Goal: Task Accomplishment & Management: Manage account settings

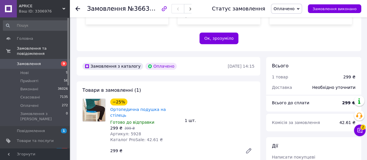
scroll to position [261, 0]
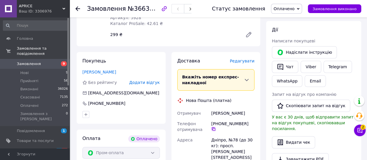
click at [216, 127] on icon at bounding box center [213, 129] width 5 height 5
click at [221, 108] on div "Скрипник Ольга" at bounding box center [233, 113] width 46 height 10
copy div "Скрипник Ольга"
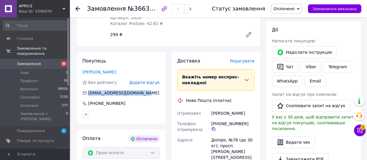
drag, startPoint x: 88, startPoint y: 76, endPoint x: 138, endPoint y: 73, distance: 50.1
click at [138, 90] on div "bellastella2011@yandex.ua" at bounding box center [121, 93] width 79 height 6
copy span "bellastella2011@yandex.ua"
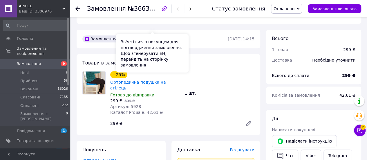
scroll to position [174, 0]
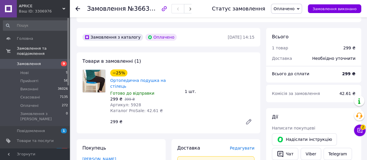
click at [134, 103] on span "Артикул: 5928" at bounding box center [125, 105] width 31 height 5
copy span "5928"
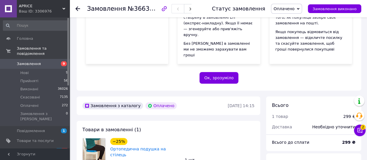
scroll to position [58, 0]
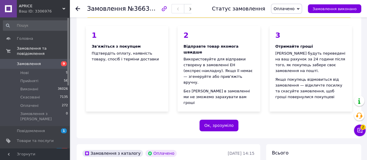
click at [140, 8] on span "№366314466" at bounding box center [148, 8] width 41 height 7
copy span "366314466"
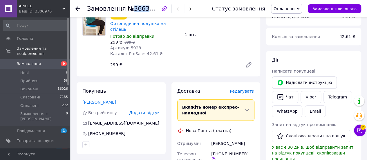
scroll to position [261, 0]
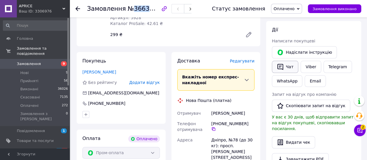
click at [288, 61] on button "Чат" at bounding box center [285, 67] width 26 height 12
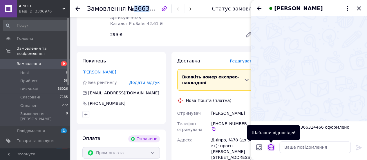
click at [274, 148] on icon "Відкрити шаблони відповідей" at bounding box center [271, 147] width 6 height 6
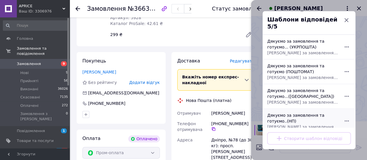
click at [290, 114] on div "Дякуємо за замовлення та готуємо..(НП) Дякуємо за замовлення та готуємо його до…" at bounding box center [303, 121] width 76 height 22
type textarea "Дякуємо за замовлення та готуємо його до відправки. Зазвичай ми відправляємо за…"
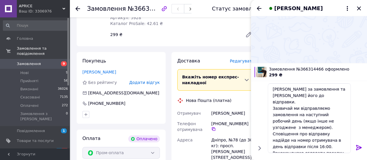
click at [362, 147] on icon at bounding box center [359, 147] width 7 height 7
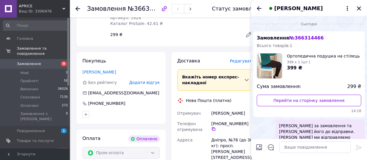
click at [362, 8] on icon "Закрити" at bounding box center [359, 8] width 7 height 7
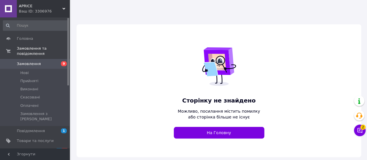
click at [43, 7] on span "APRICE" at bounding box center [41, 5] width 44 height 5
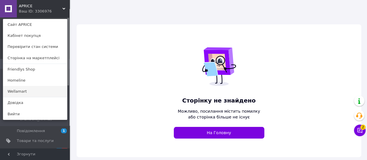
click at [27, 90] on link "Wellamart" at bounding box center [35, 91] width 64 height 11
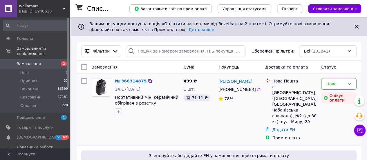
click at [134, 82] on link "№ 366314875" at bounding box center [131, 81] width 32 height 5
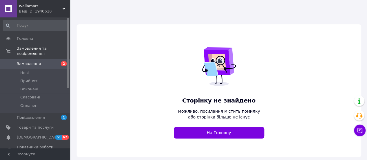
click at [47, 8] on span "Wellamart" at bounding box center [41, 5] width 44 height 5
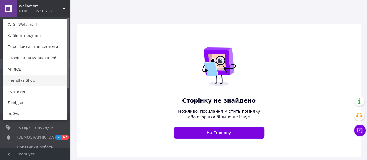
click at [30, 81] on link "Friendlys Shop" at bounding box center [35, 80] width 64 height 11
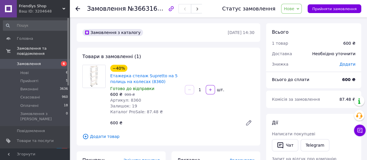
click at [250, 56] on div "Товари в замовленні (1) −40% Етажерка стелаж Supretto на 5 полиць на колесах (8…" at bounding box center [169, 97] width 184 height 98
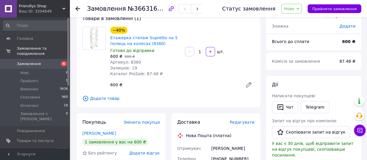
scroll to position [116, 0]
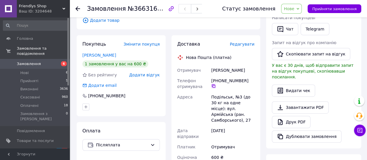
click at [216, 84] on icon at bounding box center [213, 86] width 5 height 5
click at [225, 71] on div "[PERSON_NAME]" at bounding box center [233, 70] width 46 height 10
copy div "[PERSON_NAME]"
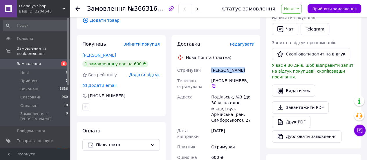
click at [295, 8] on span "Нове" at bounding box center [289, 8] width 10 height 5
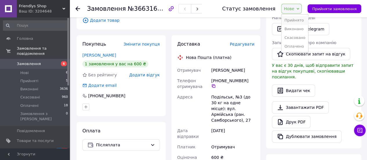
click at [299, 19] on li "Прийнято" at bounding box center [295, 20] width 27 height 9
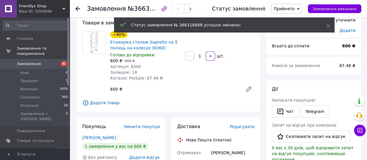
scroll to position [29, 0]
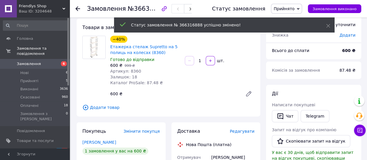
click at [132, 71] on span "Артикул: 8360" at bounding box center [125, 71] width 31 height 5
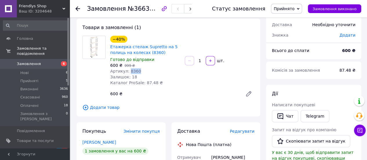
copy span "8360"
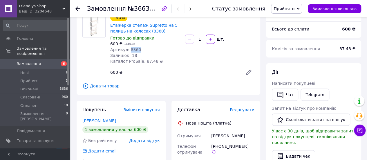
scroll to position [116, 0]
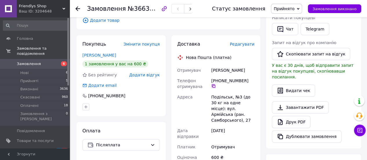
click at [216, 84] on icon at bounding box center [213, 85] width 3 height 3
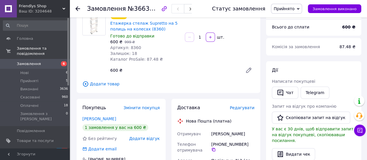
scroll to position [0, 0]
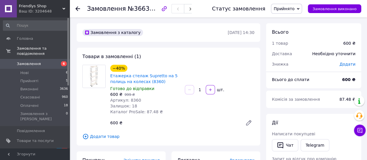
click at [148, 6] on span "№366316888" at bounding box center [148, 8] width 41 height 7
copy span "366316888"
click at [255, 49] on div "Товари в замовленні (1) −40% Етажерка стелаж Supretto на 5 полиць на колесах (8…" at bounding box center [169, 97] width 184 height 98
click at [293, 10] on span "Прийнято" at bounding box center [284, 8] width 21 height 5
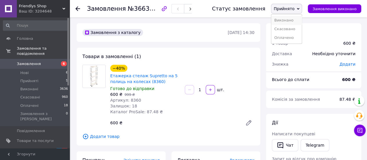
click at [295, 18] on li "Виконано" at bounding box center [287, 20] width 30 height 9
